Goal: Find specific page/section: Find specific page/section

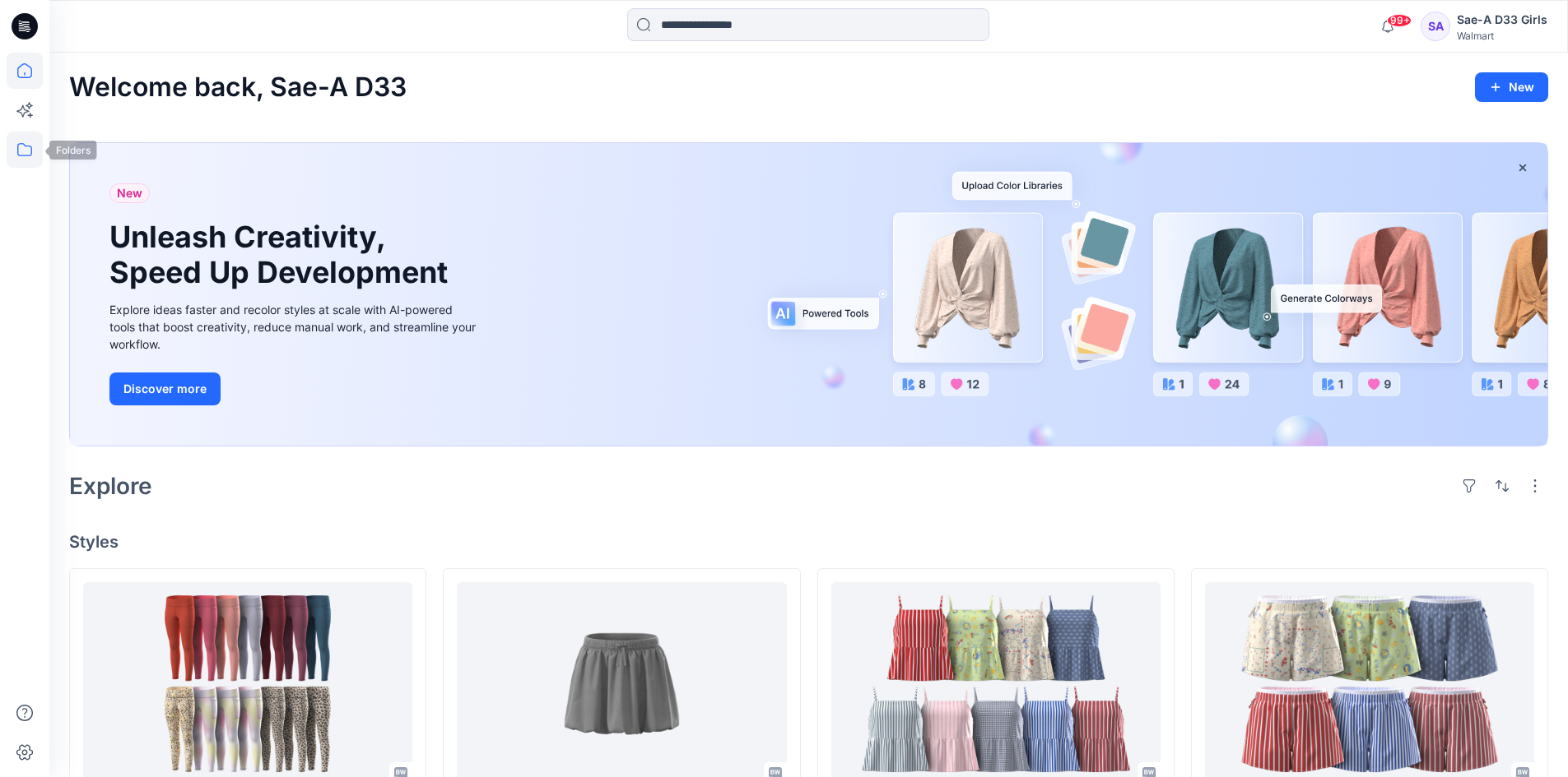
click at [25, 153] on icon at bounding box center [25, 150] width 37 height 37
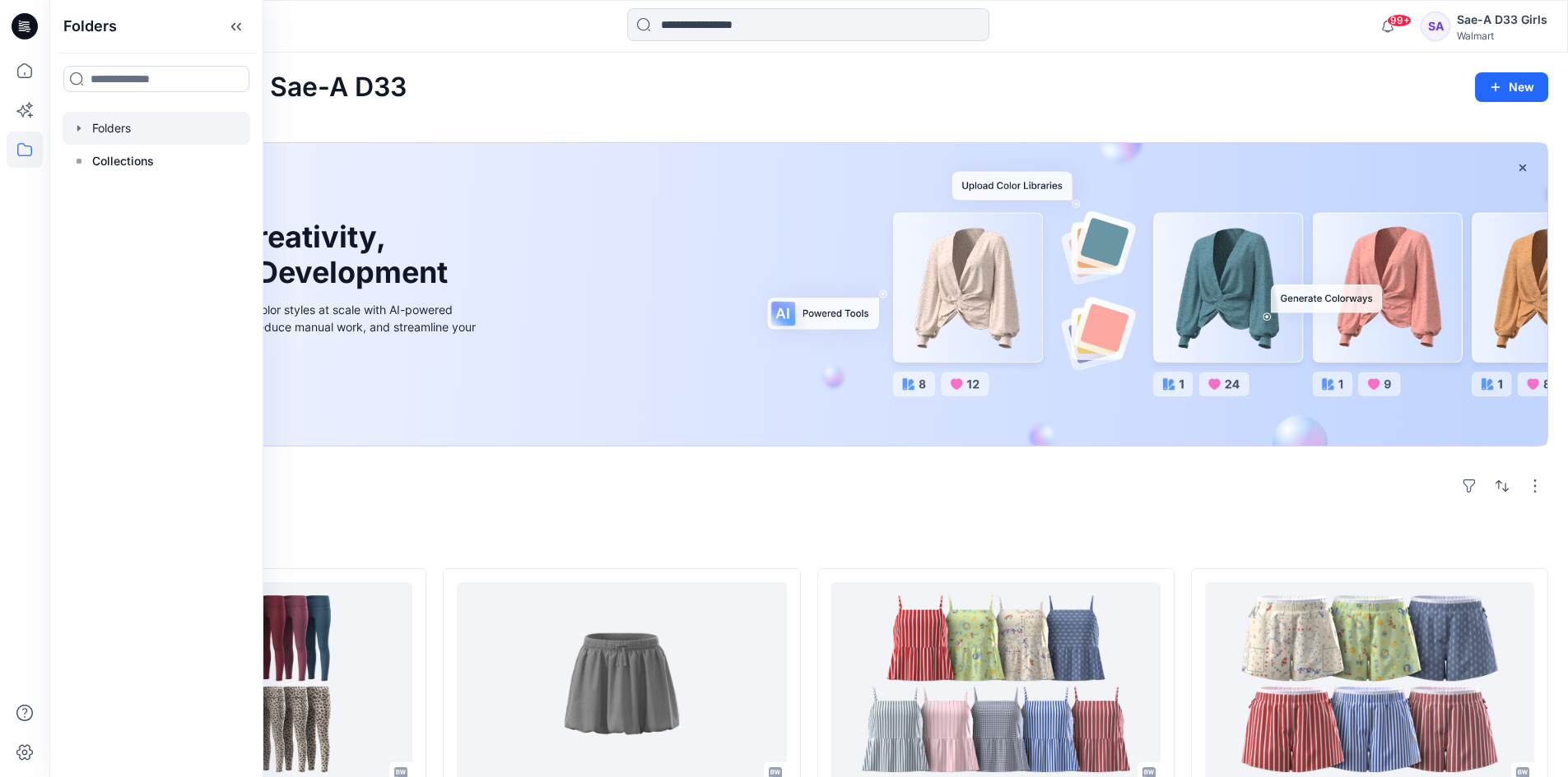
click at [77, 131] on icon "button" at bounding box center [78, 128] width 3 height 6
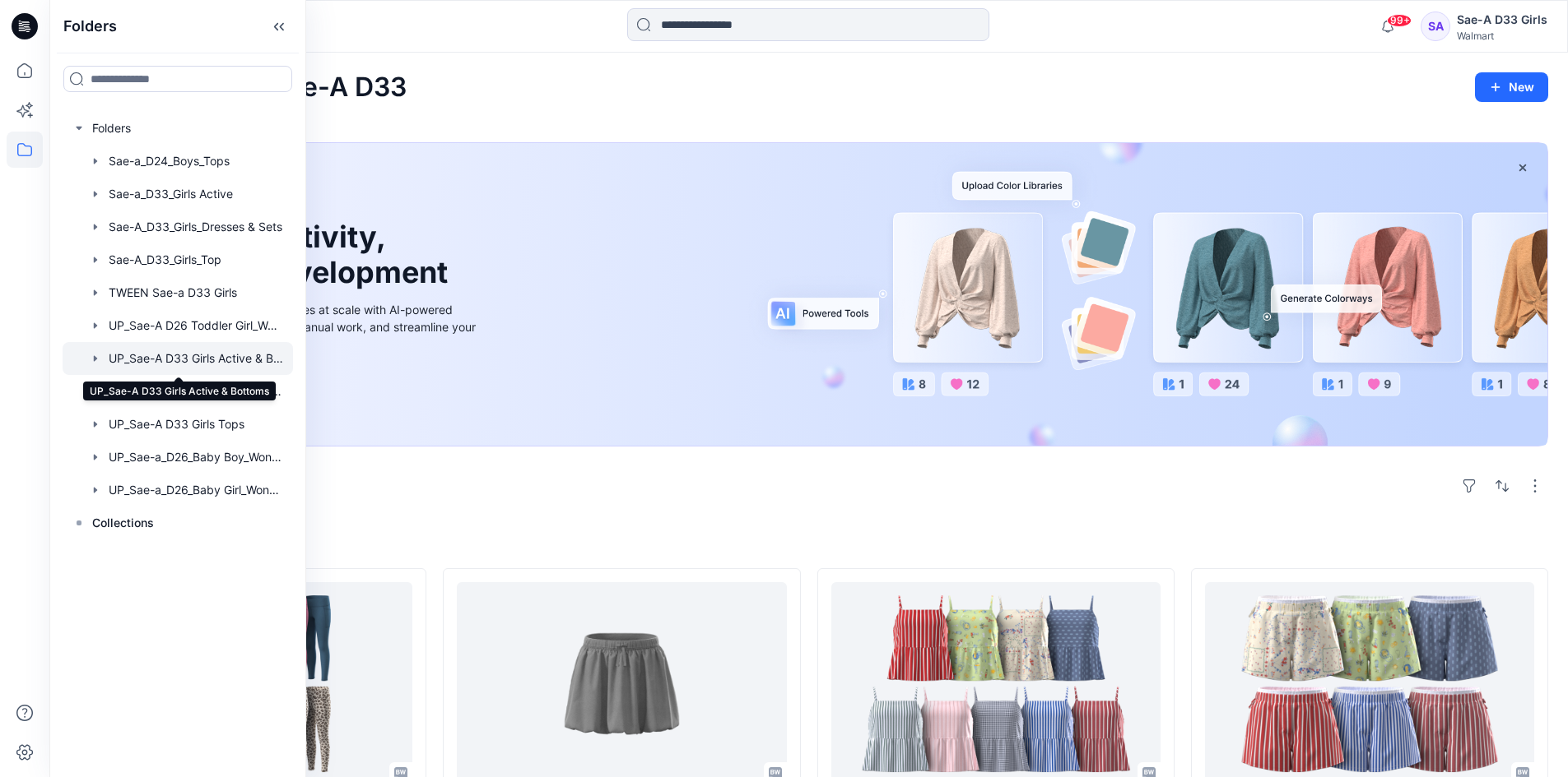
click at [236, 356] on div at bounding box center [178, 359] width 231 height 33
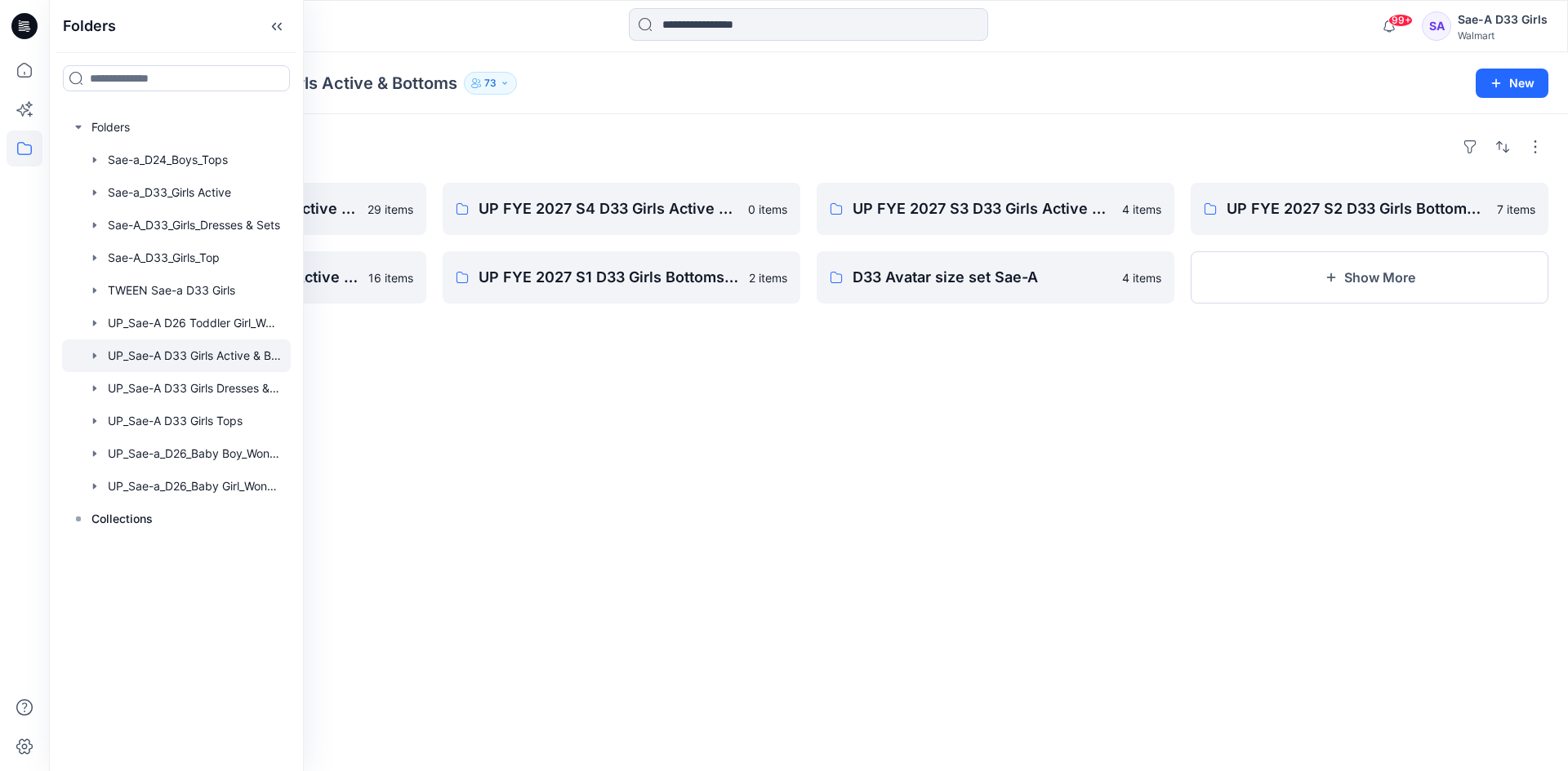
click at [964, 422] on div "Folders UP FYE 2027 S1 D33 Girls Active Sae-A 29 items UP FYE 2027 S2 D33 Girls…" at bounding box center [807, 442] width 1518 height 657
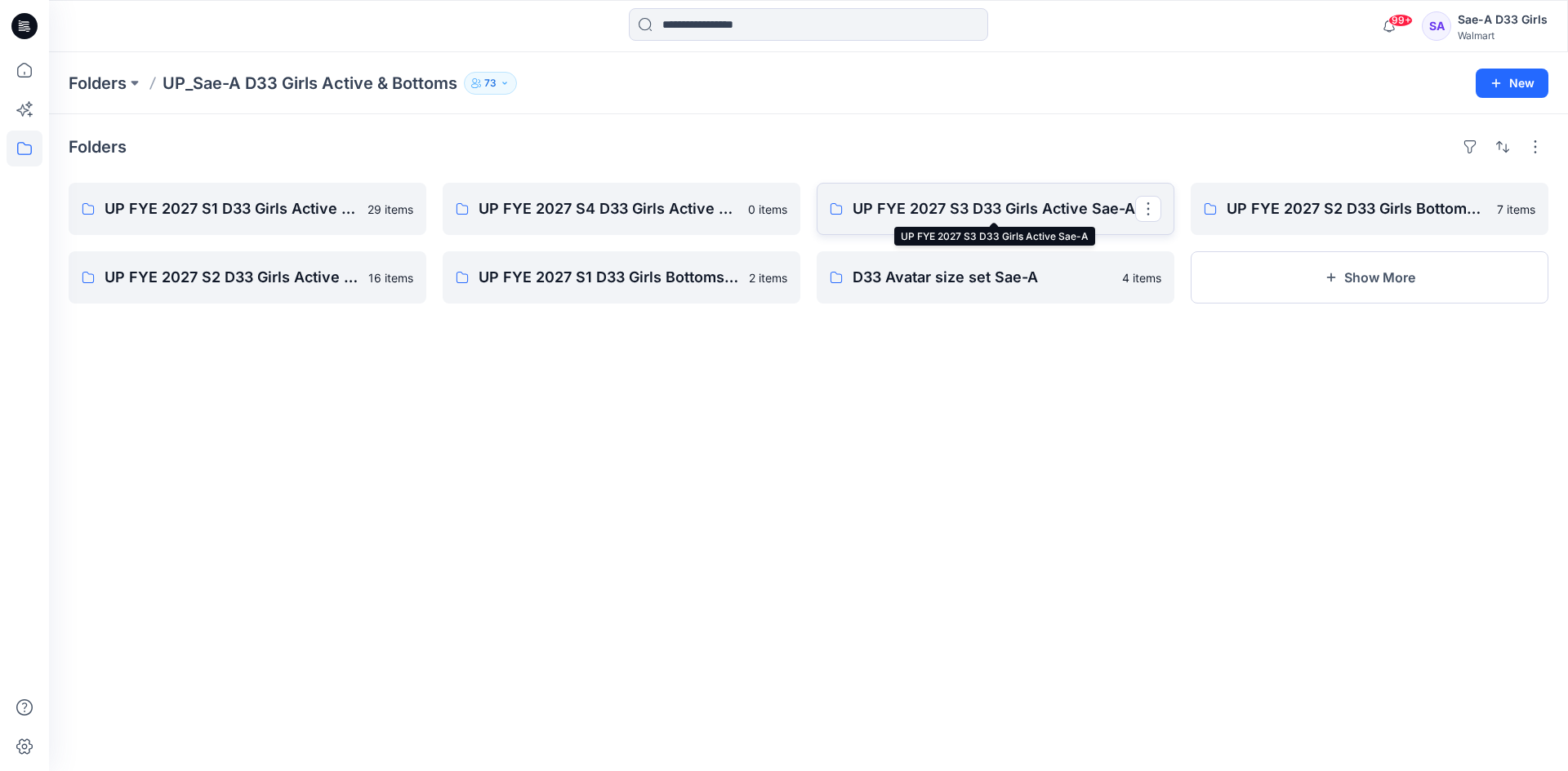
click at [958, 219] on p "UP FYE 2027 S3 D33 Girls Active Sae-A" at bounding box center [993, 209] width 283 height 23
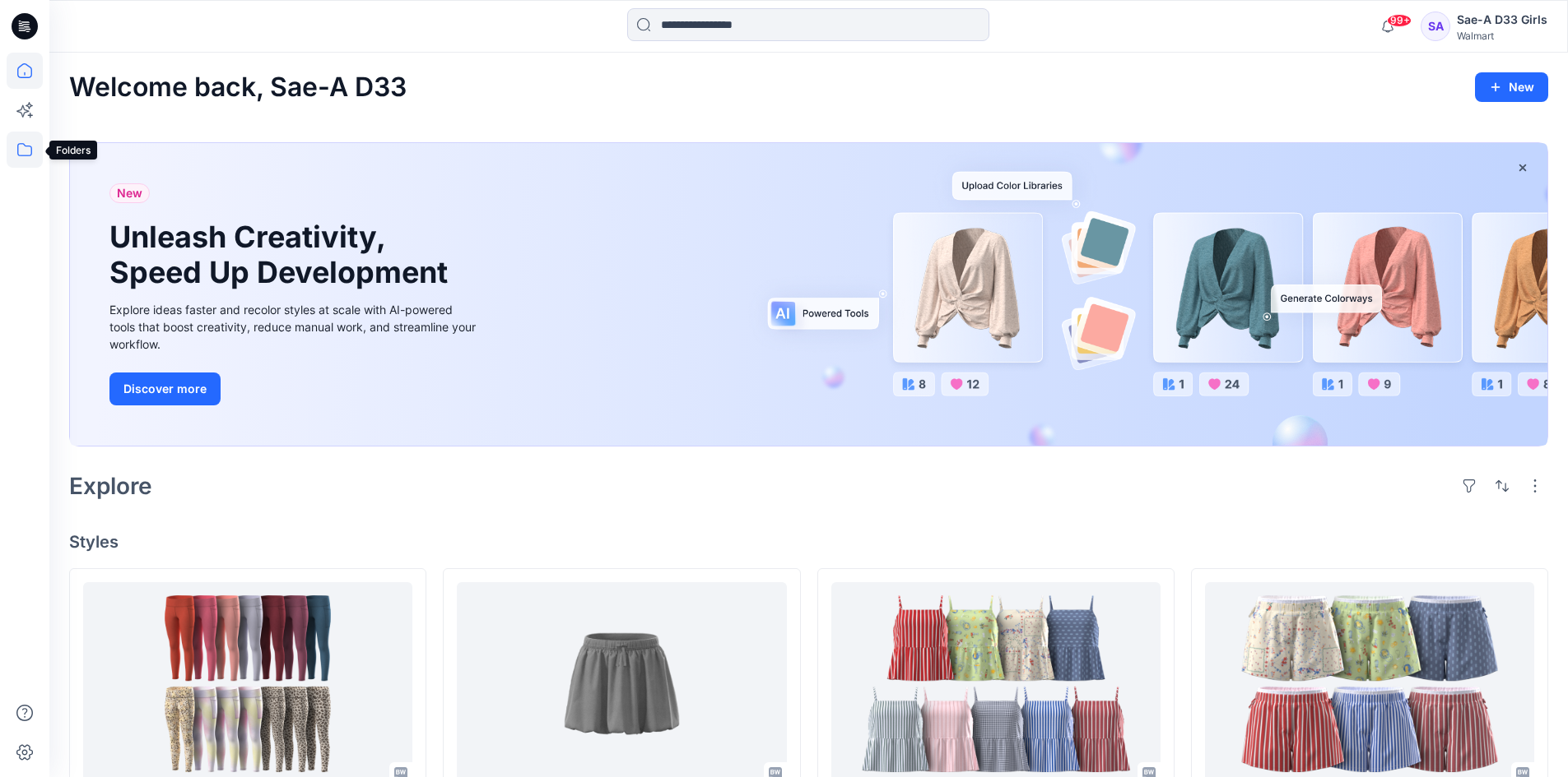
click at [30, 156] on icon at bounding box center [25, 150] width 37 height 37
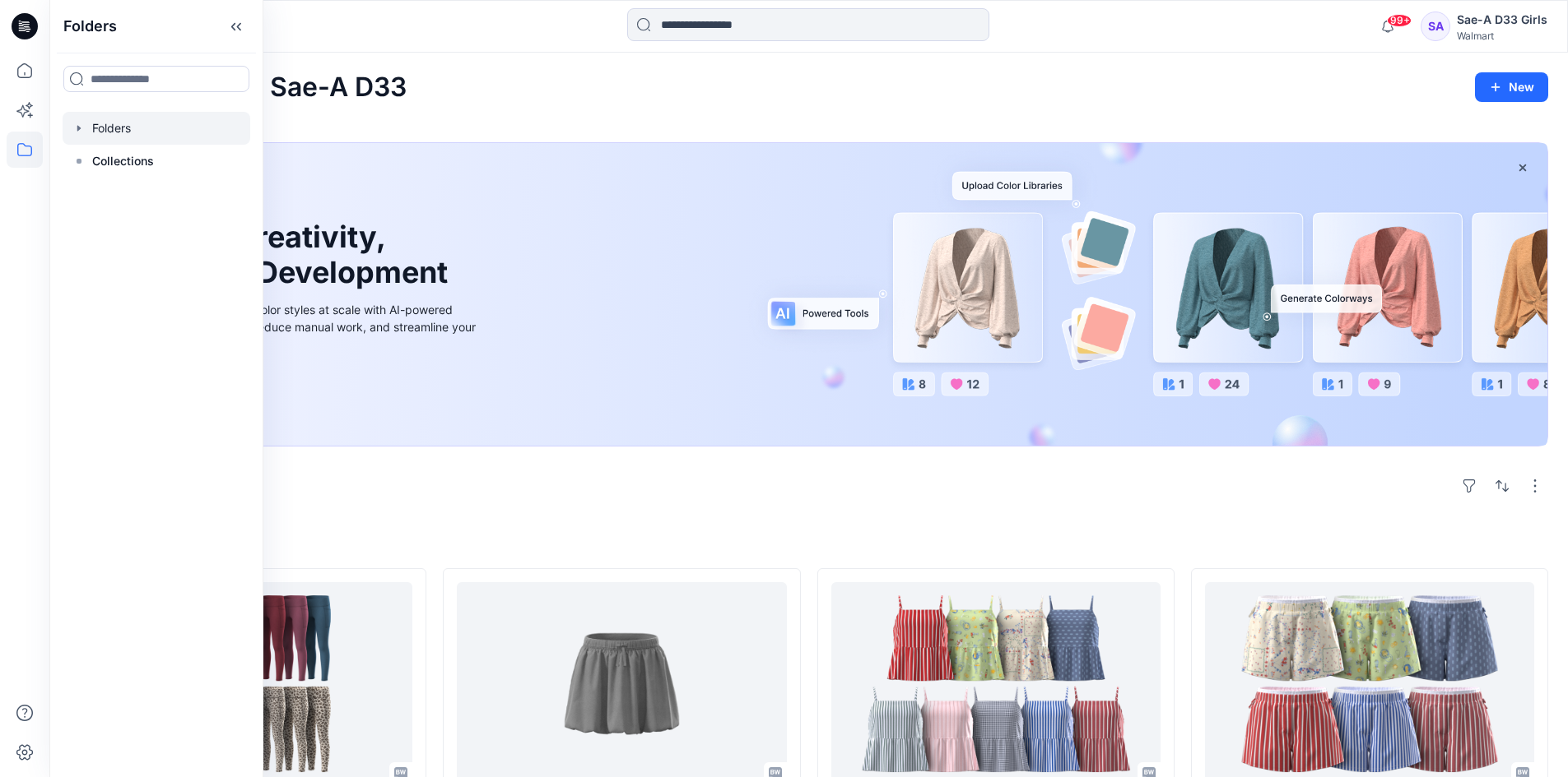
click at [76, 132] on icon "button" at bounding box center [79, 128] width 14 height 14
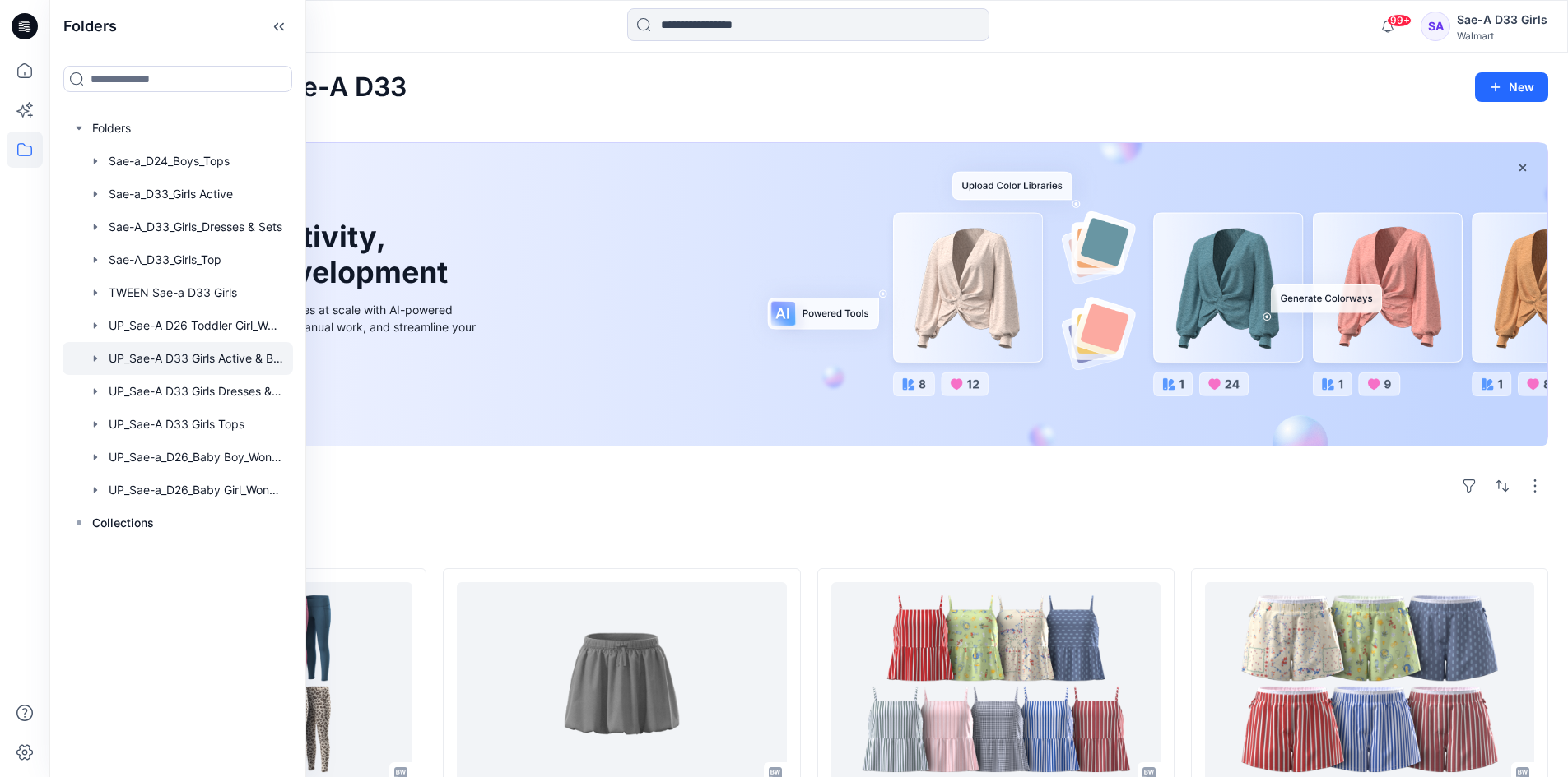
click at [235, 360] on div at bounding box center [178, 359] width 231 height 33
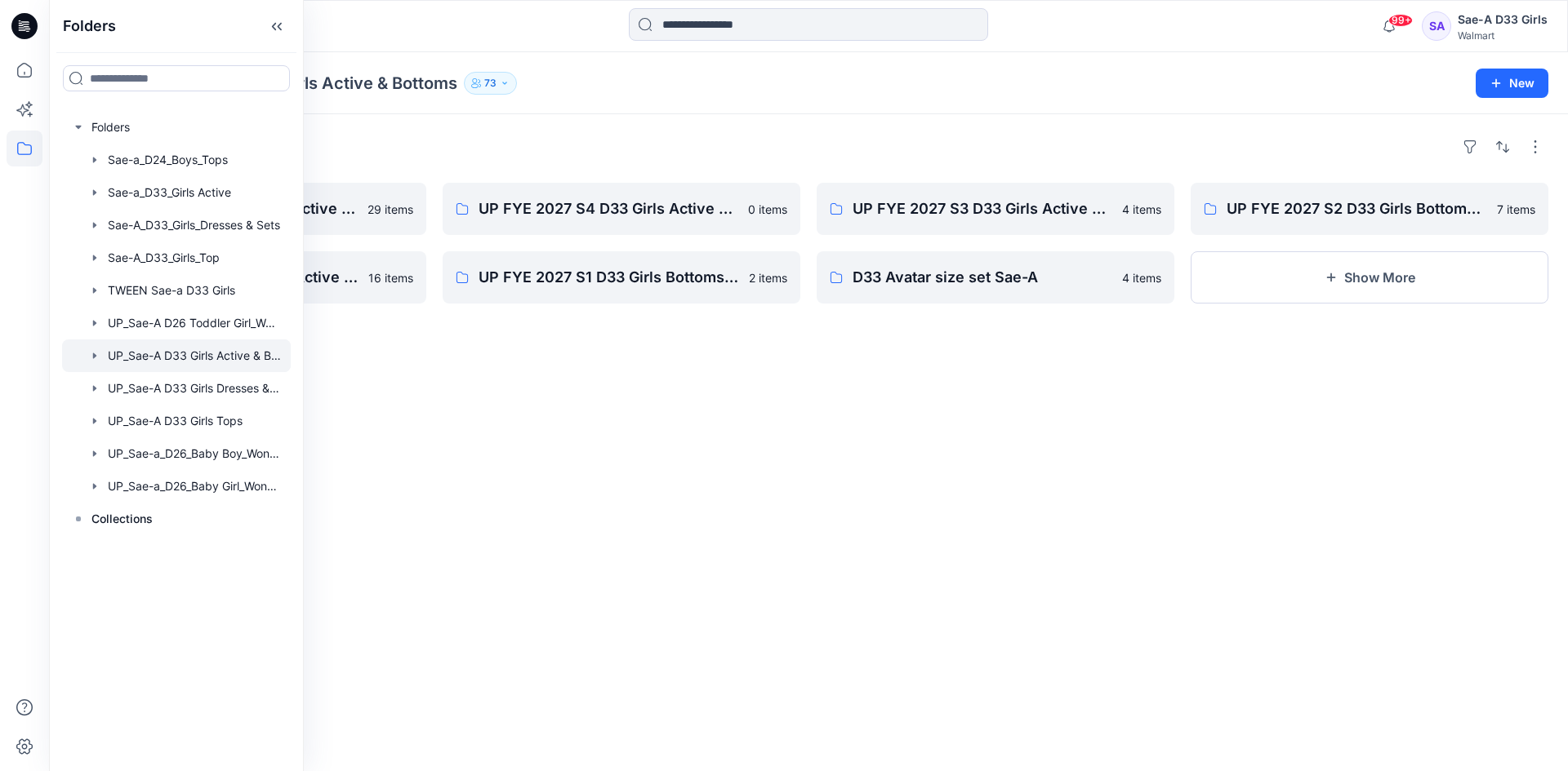
click at [612, 440] on div "Folders UP FYE 2027 S1 D33 Girls Active Sae-A 29 items UP FYE 2027 S2 D33 Girls…" at bounding box center [807, 442] width 1518 height 657
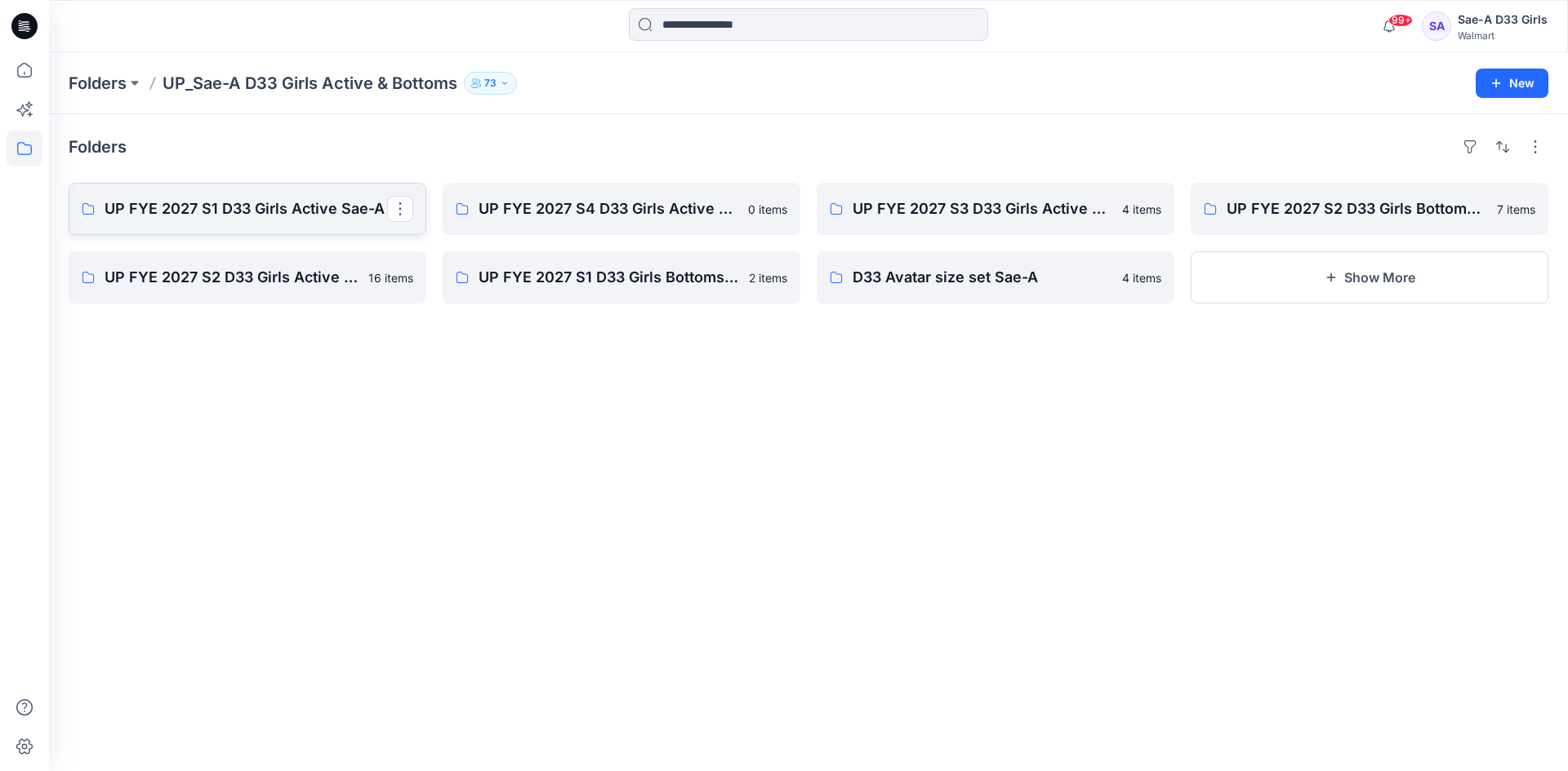
click at [269, 216] on p "UP FYE 2027 S1 D33 Girls Active Sae-A" at bounding box center [245, 209] width 283 height 23
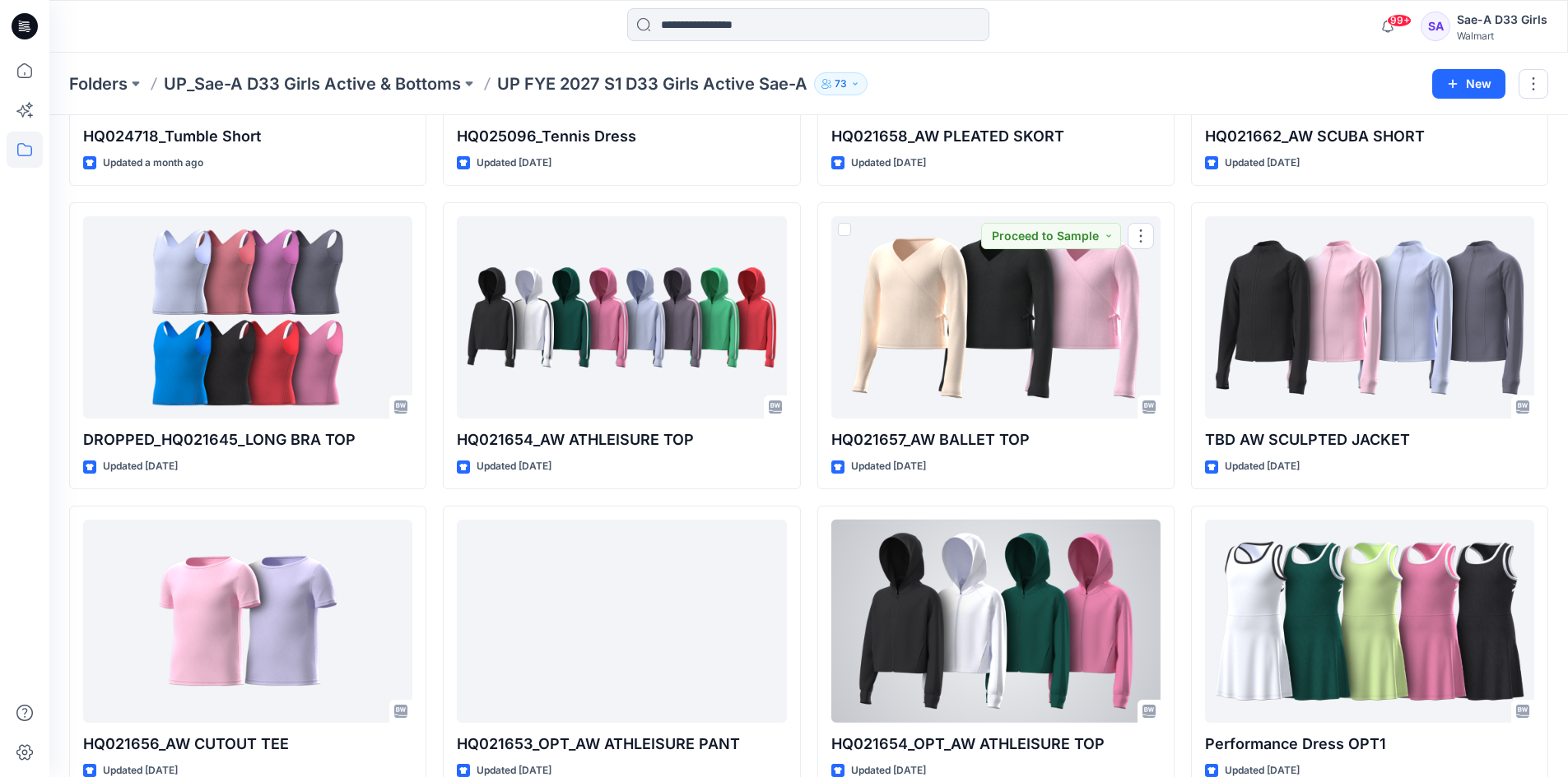
scroll to position [1204, 0]
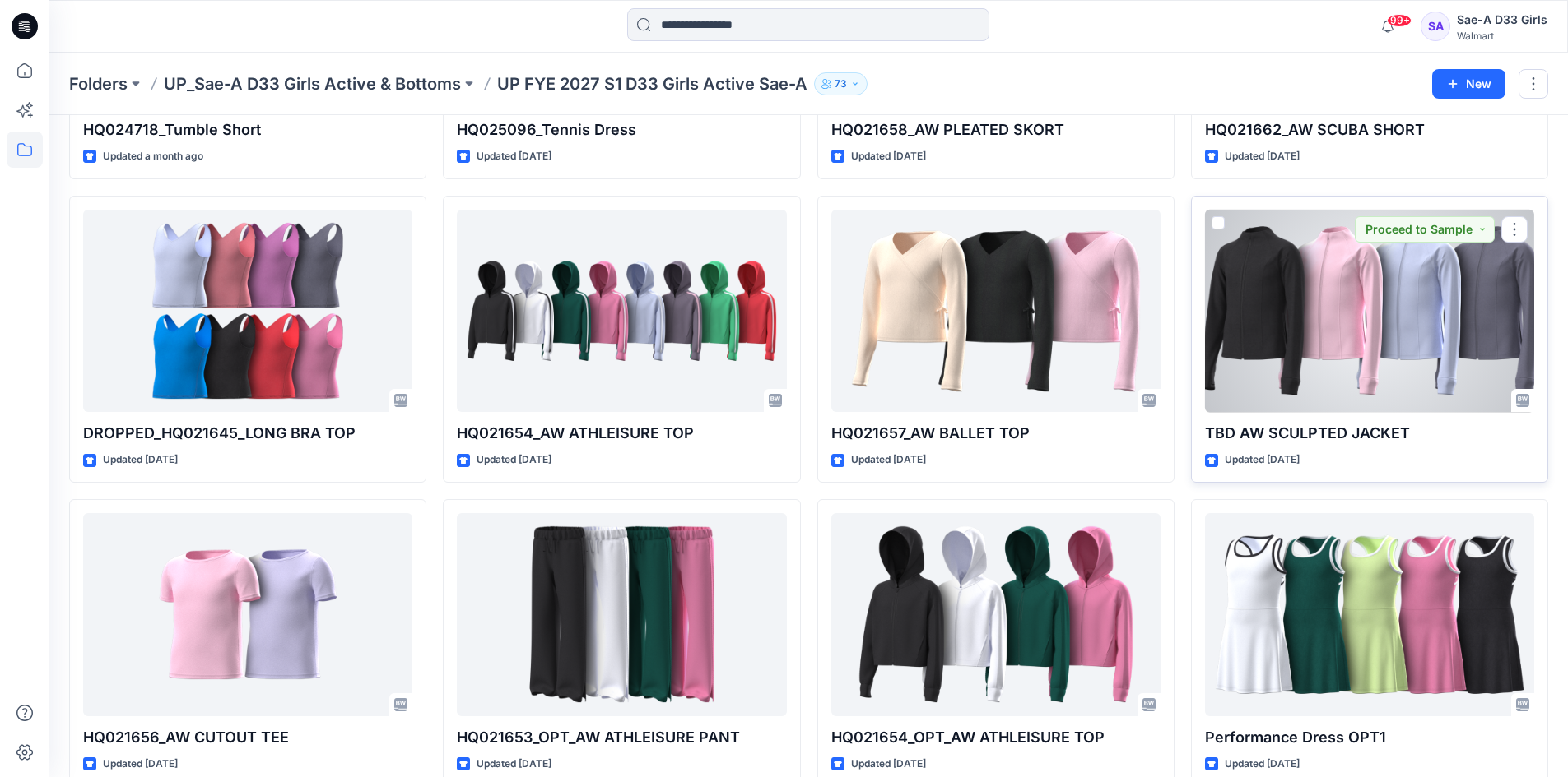
click at [1387, 318] on div at bounding box center [1369, 311] width 329 height 204
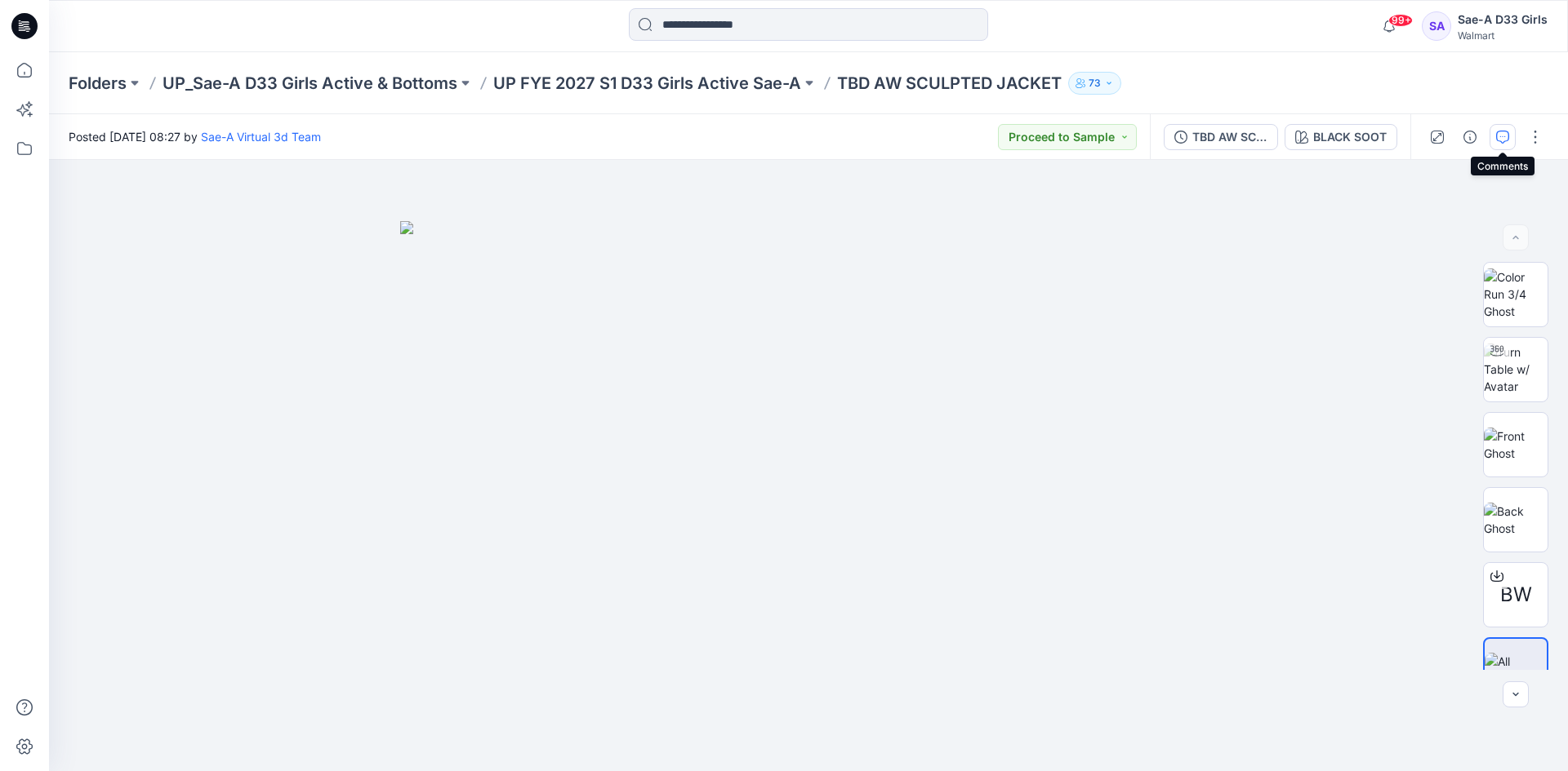
click at [1505, 139] on icon "button" at bounding box center [1503, 137] width 13 height 13
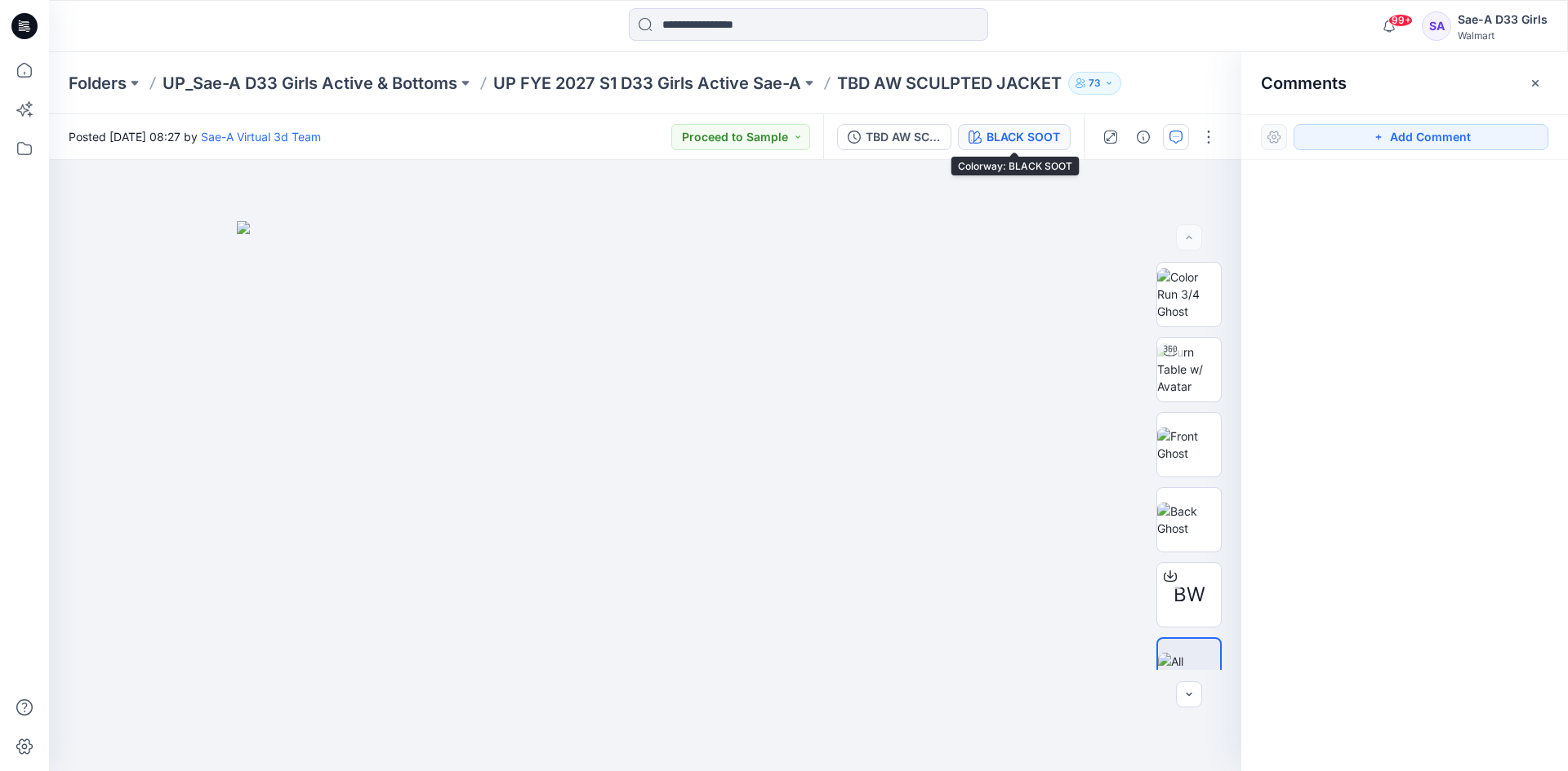
click at [1050, 141] on div "BLACK SOOT" at bounding box center [1023, 137] width 74 height 18
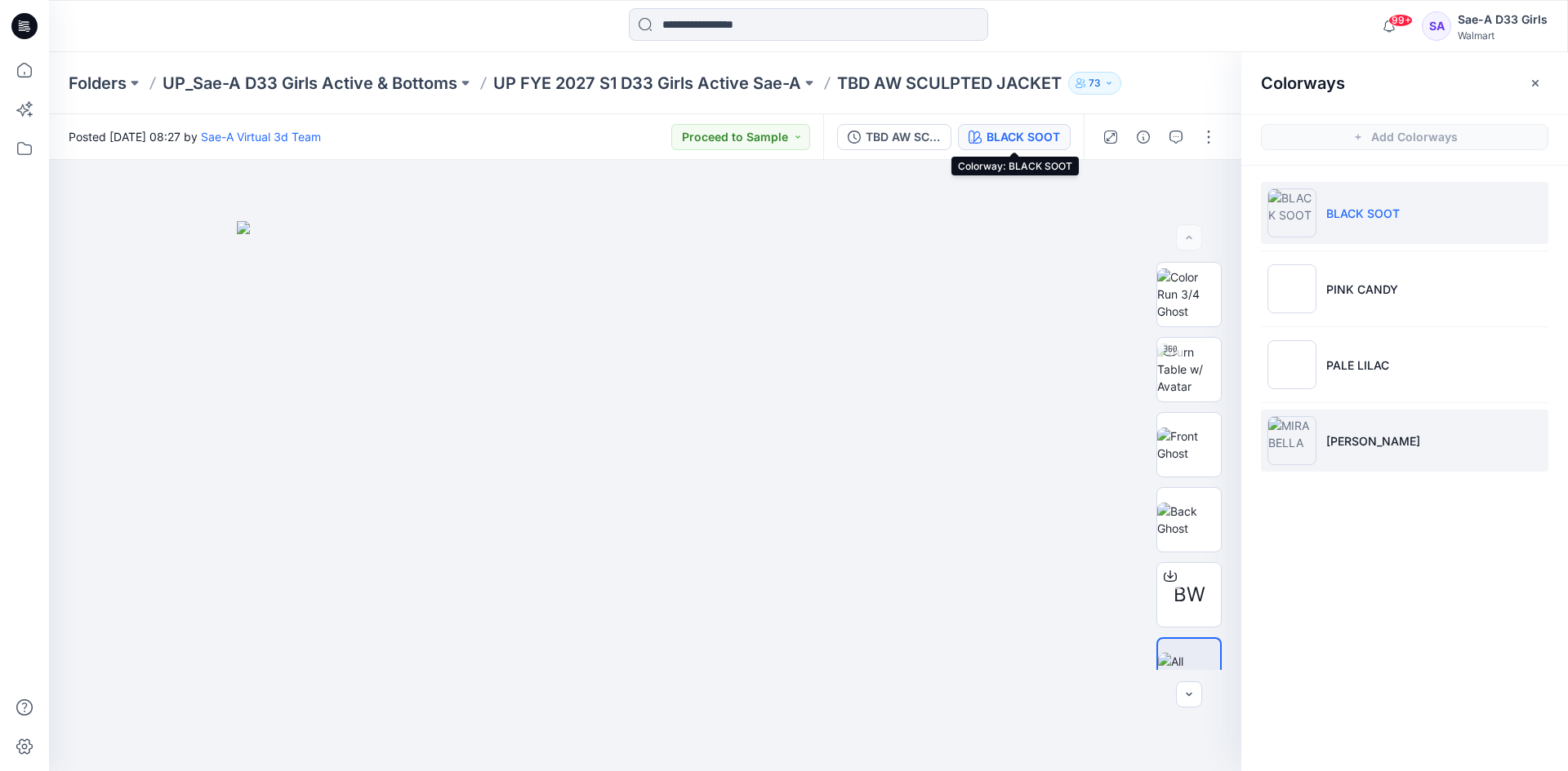
click at [1368, 435] on p "[PERSON_NAME]" at bounding box center [1373, 442] width 94 height 17
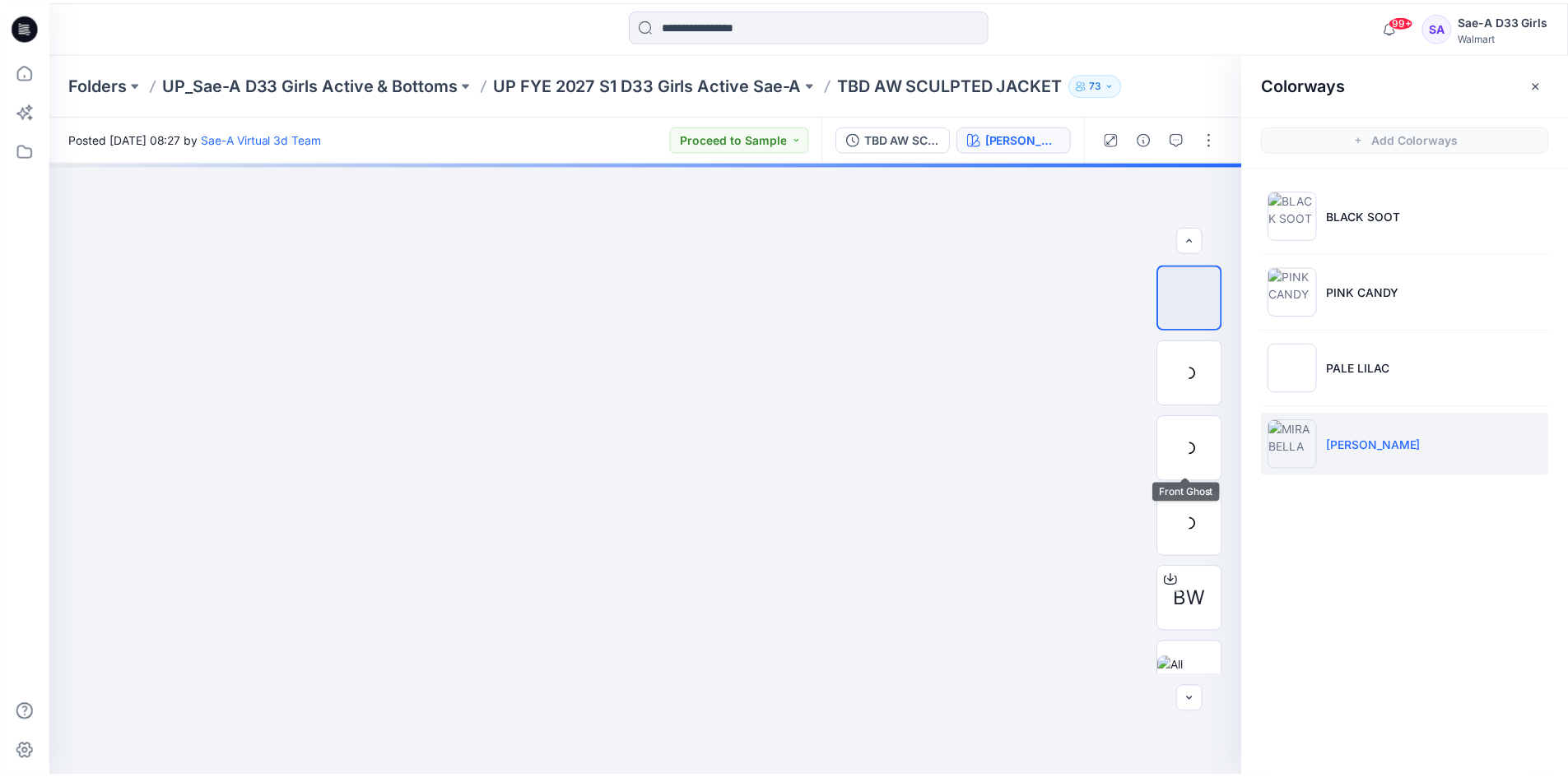
scroll to position [33, 0]
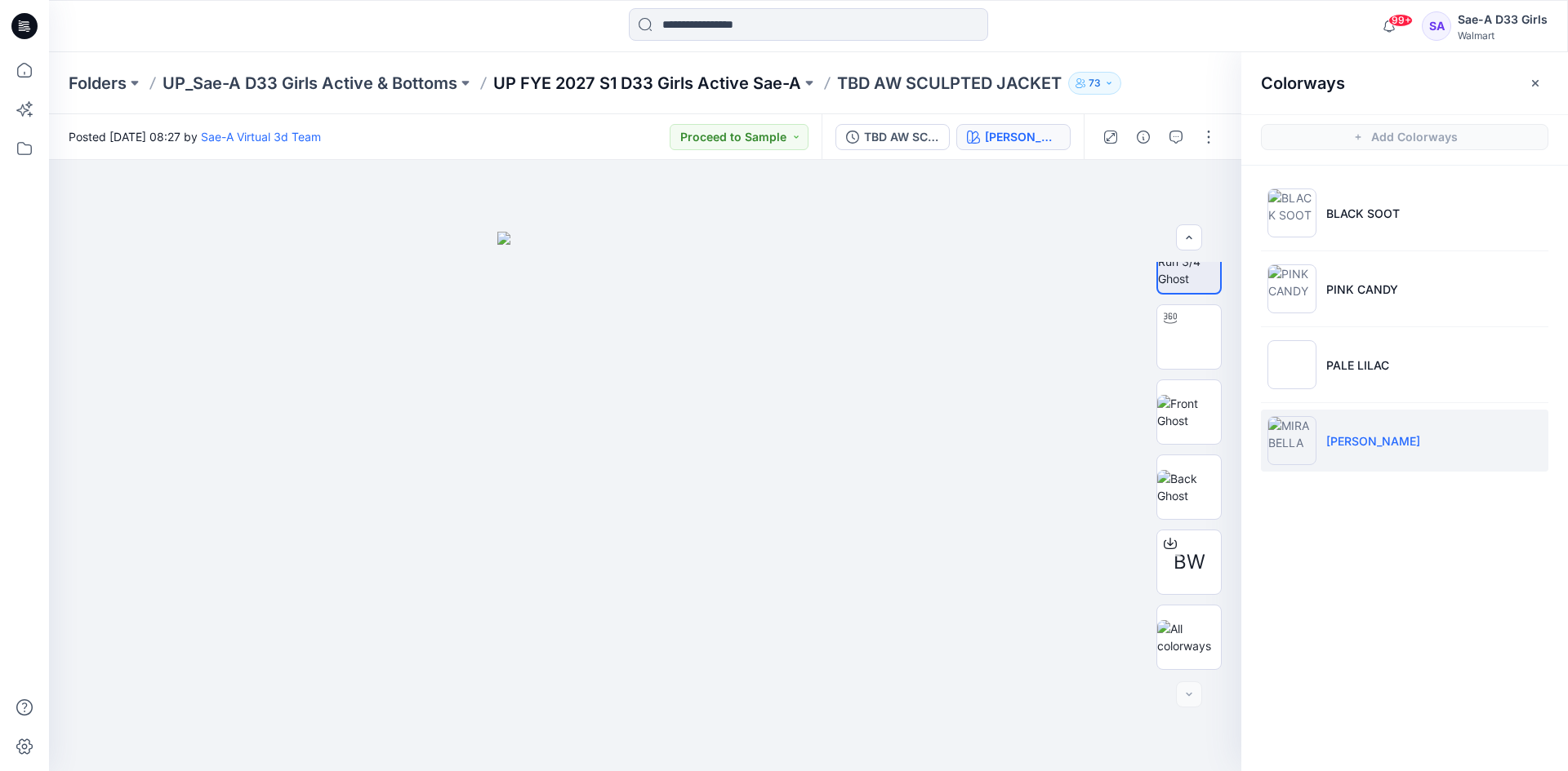
click at [697, 82] on p "UP FYE 2027 S1 D33 Girls Active Sae-A" at bounding box center [647, 83] width 307 height 23
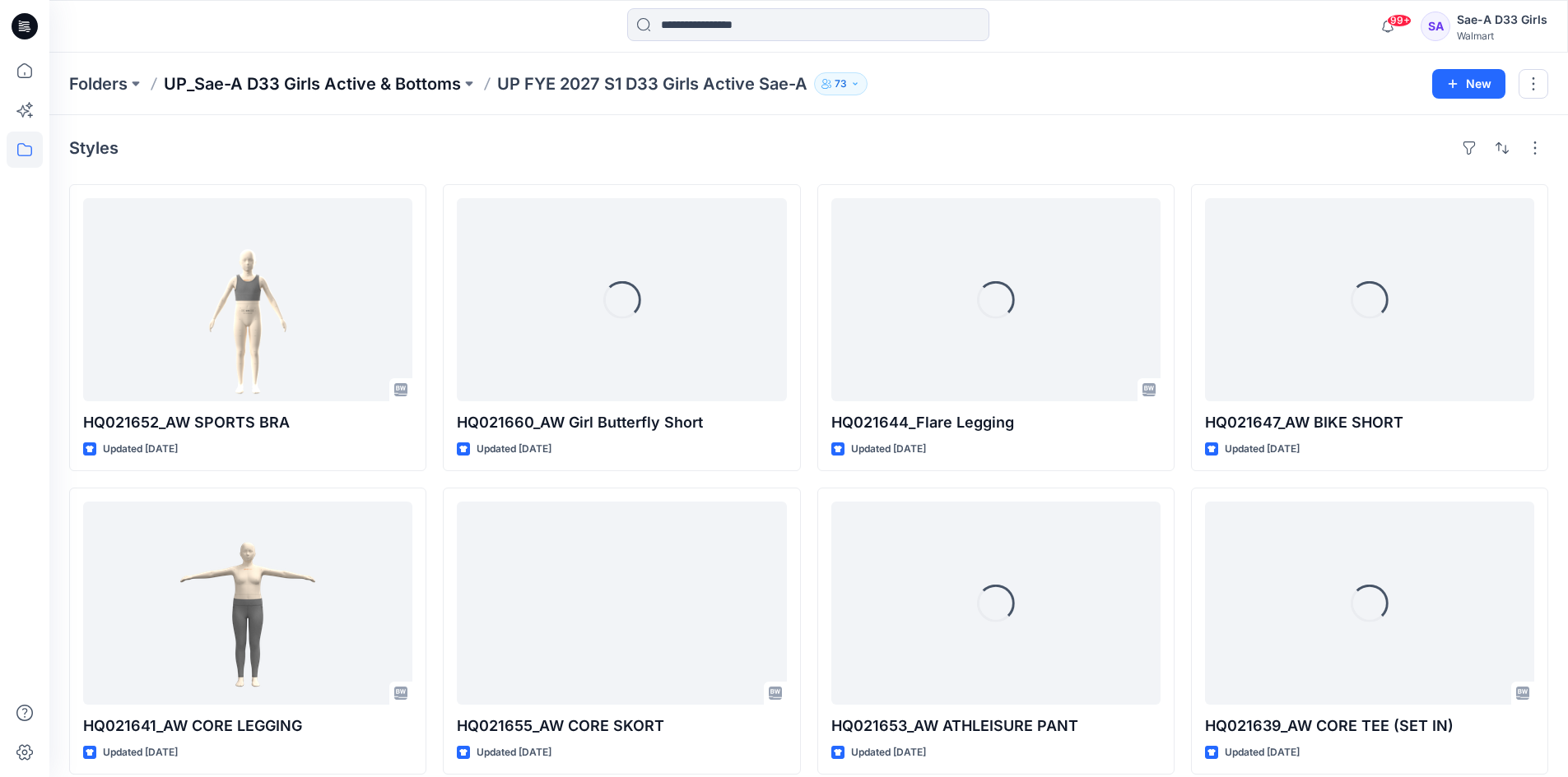
click at [414, 81] on p "UP_Sae-A D33 Girls Active & Bottoms" at bounding box center [313, 84] width 297 height 23
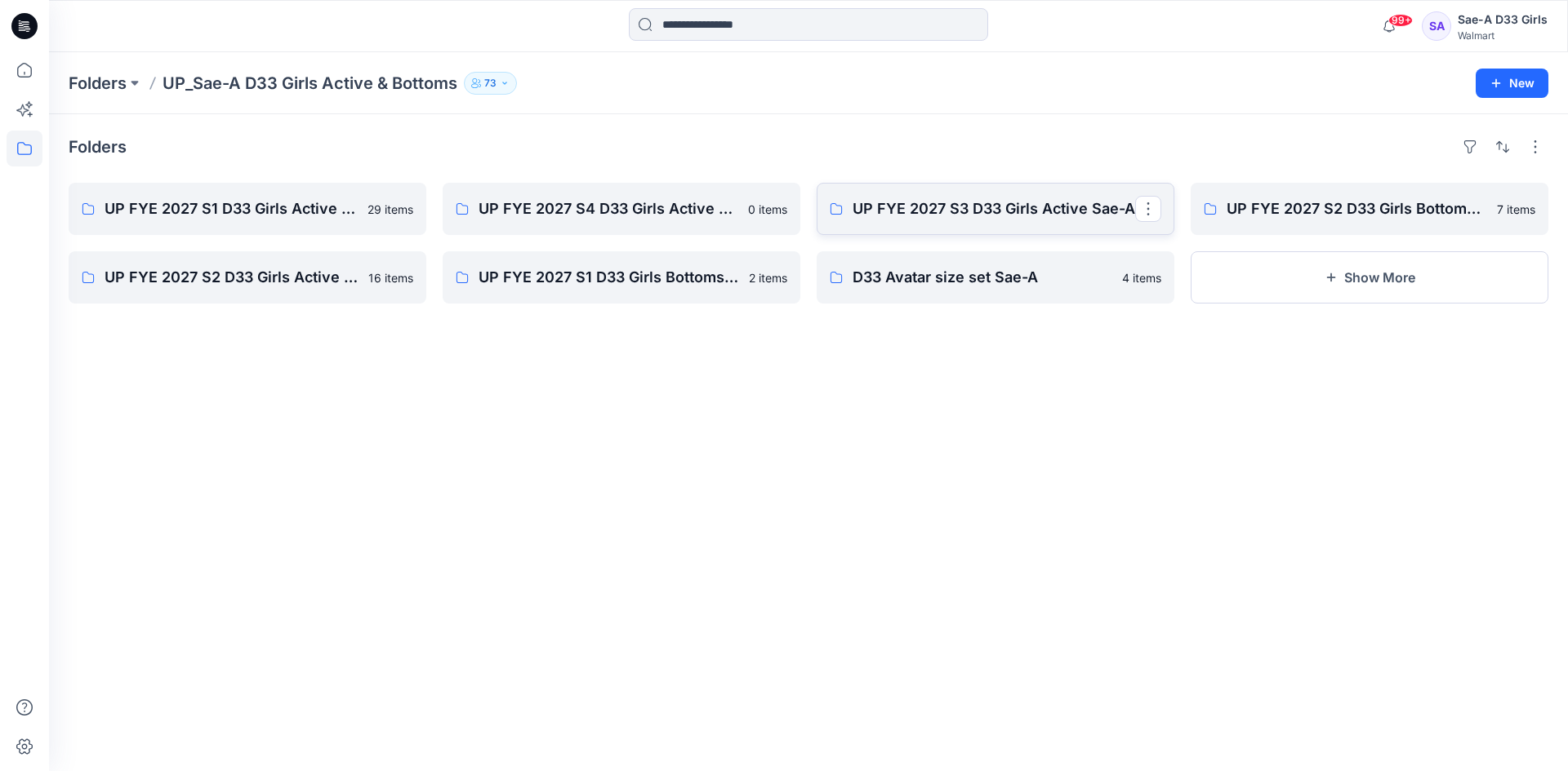
click at [1067, 223] on link "UP FYE 2027 S3 D33 Girls Active Sae-A" at bounding box center [994, 209] width 357 height 53
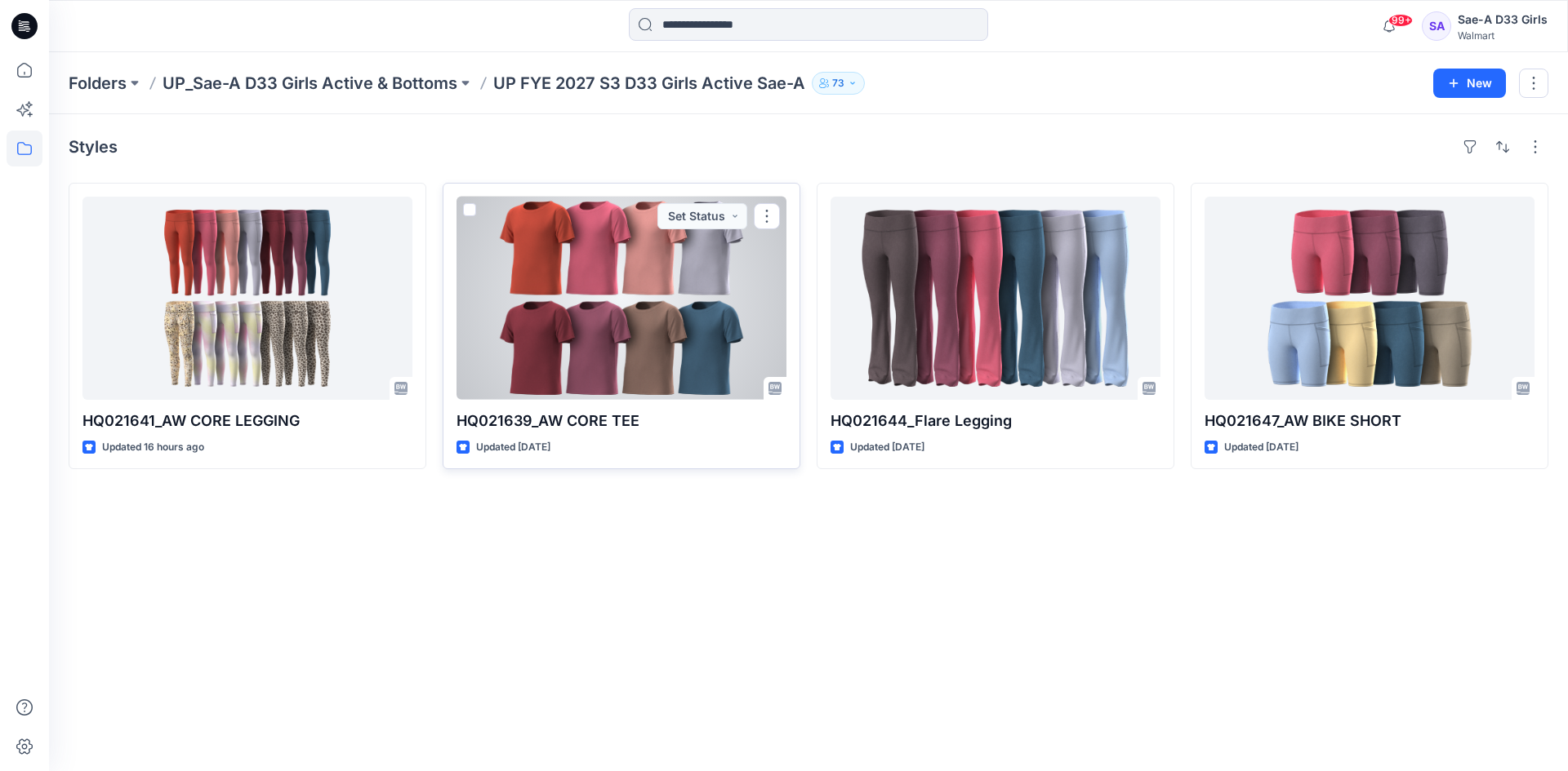
click at [617, 324] on div at bounding box center [621, 298] width 330 height 203
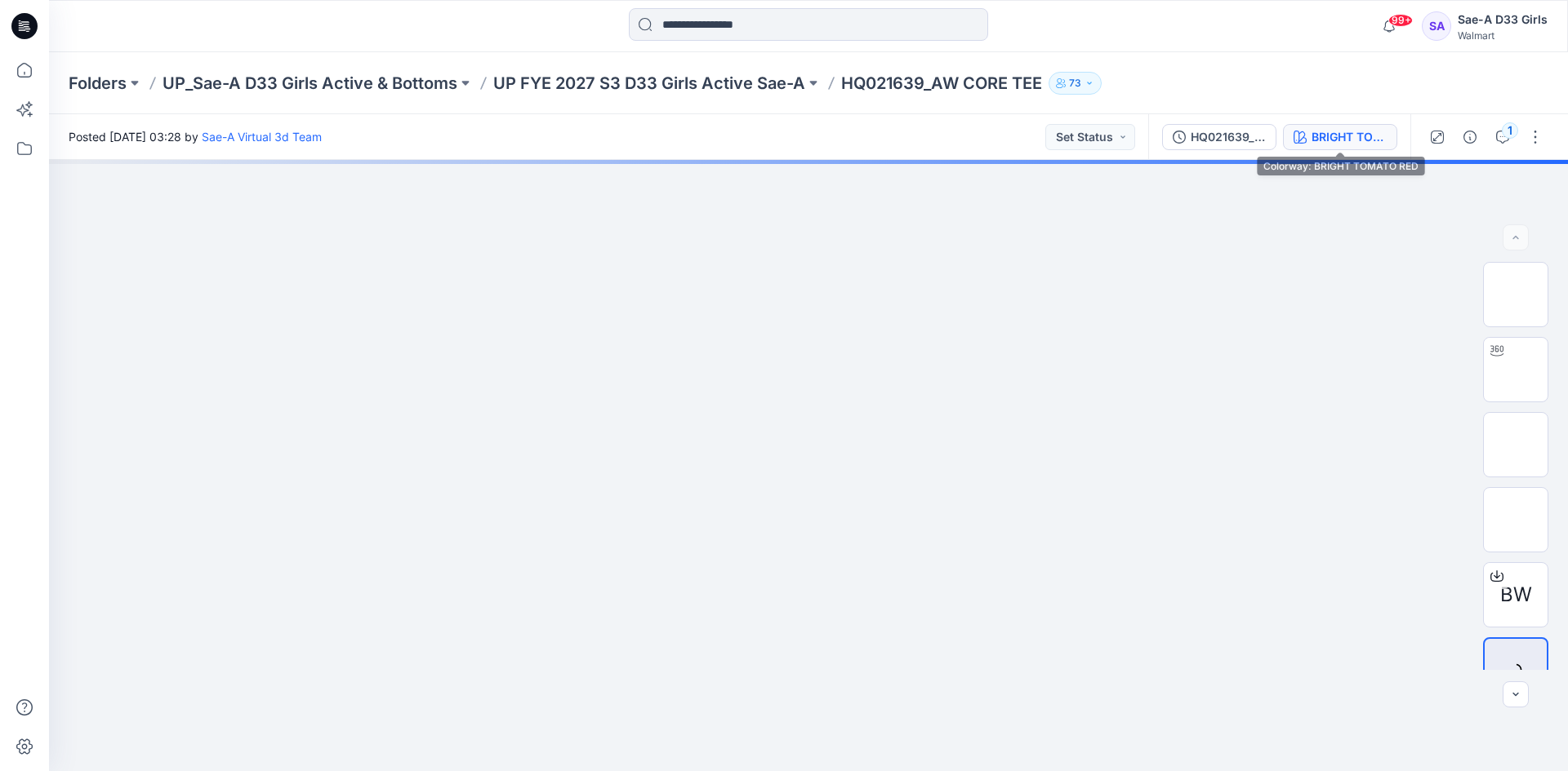
click at [1352, 133] on div "BRIGHT TOMATO RED" at bounding box center [1349, 137] width 75 height 18
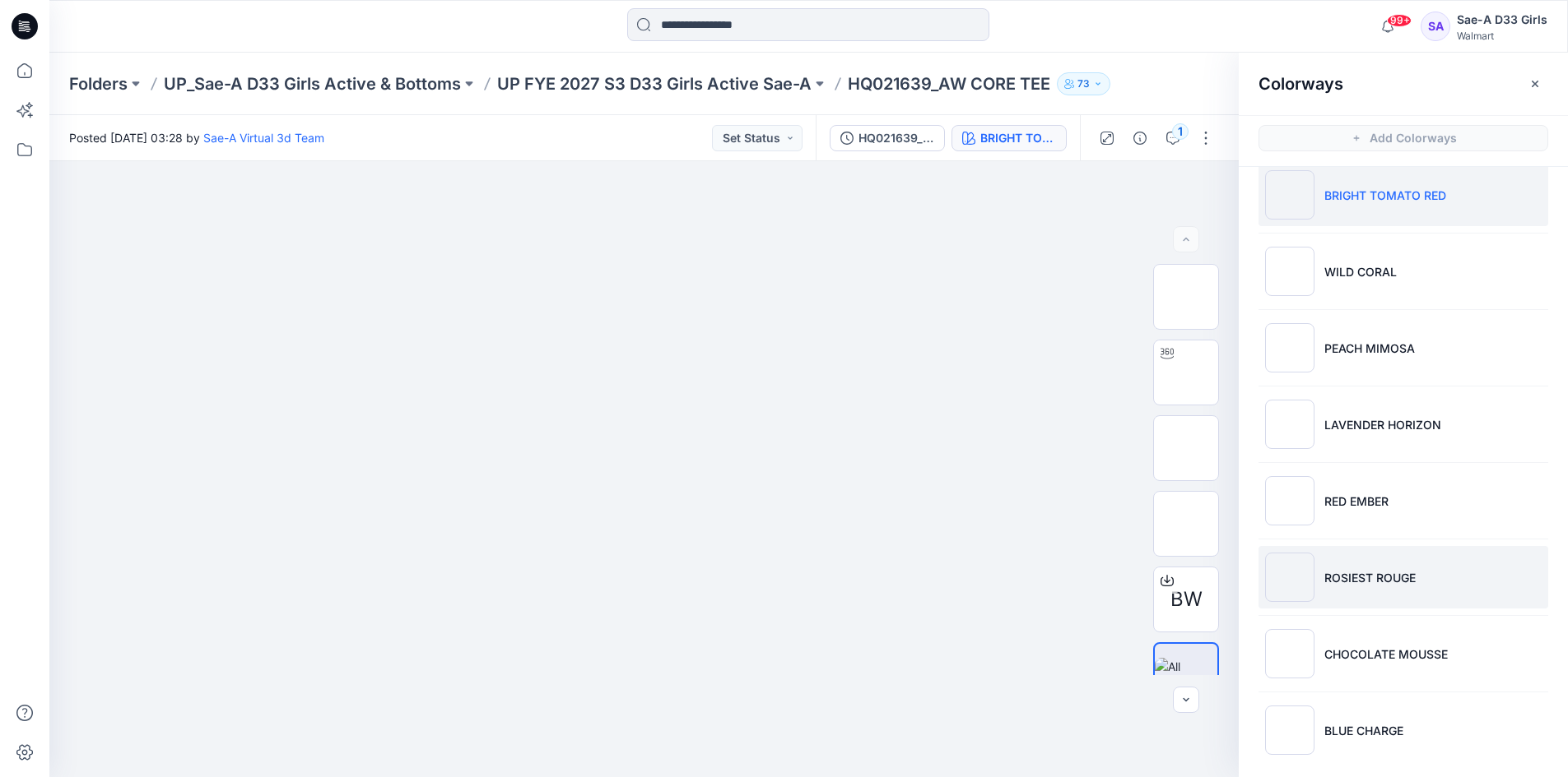
scroll to position [29, 0]
